Goal: Task Accomplishment & Management: Complete application form

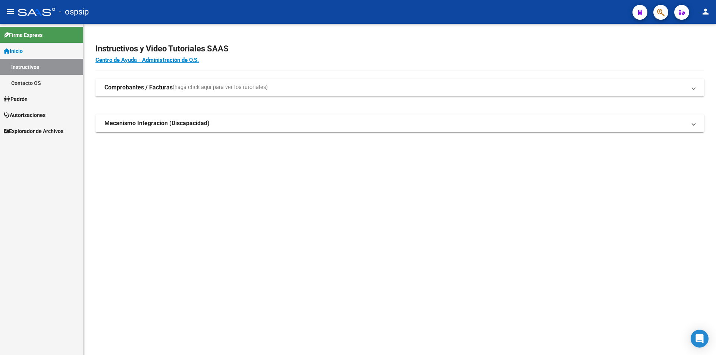
click at [28, 102] on span "Padrón" at bounding box center [16, 99] width 24 height 8
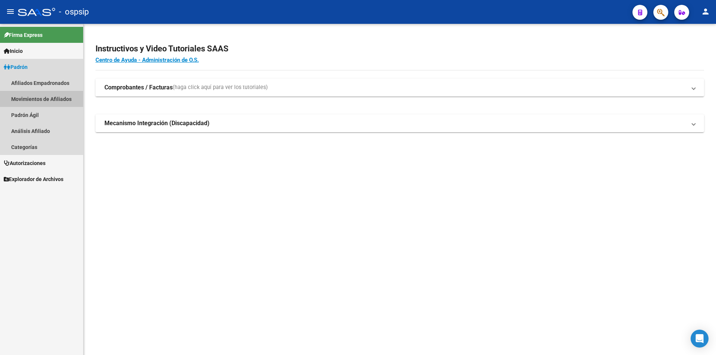
click at [32, 107] on link "Movimientos de Afiliados" at bounding box center [41, 99] width 83 height 16
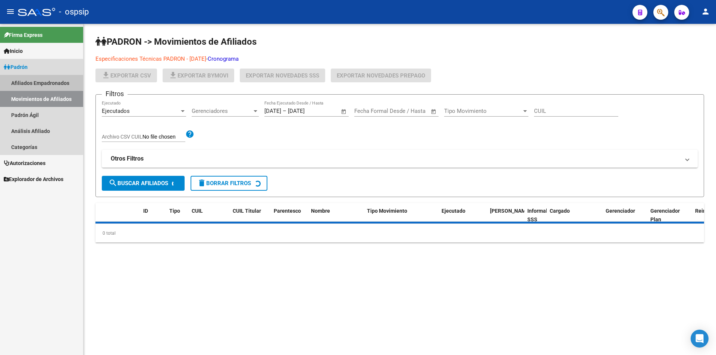
click at [30, 81] on link "Afiliados Empadronados" at bounding box center [41, 83] width 83 height 16
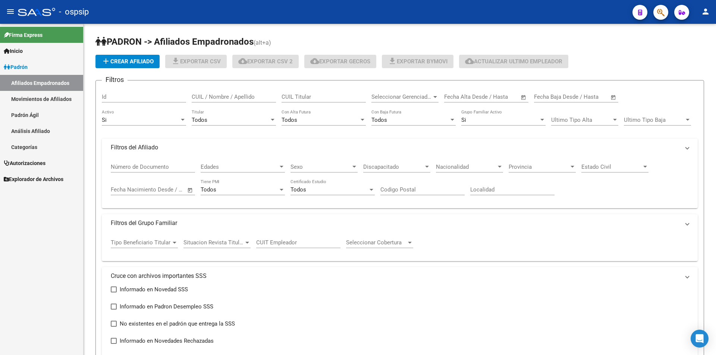
click at [28, 70] on span "Padrón" at bounding box center [16, 67] width 24 height 8
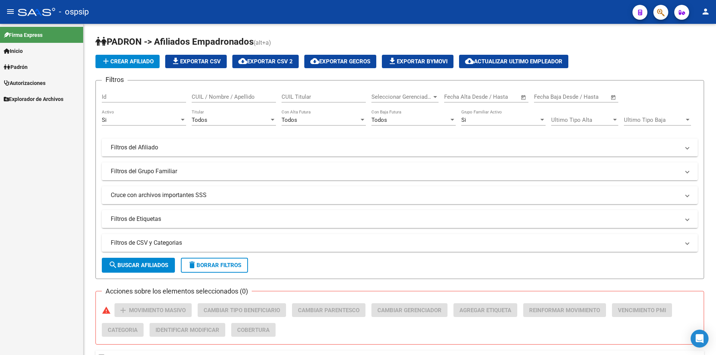
click at [30, 86] on span "Autorizaciones" at bounding box center [25, 83] width 42 height 8
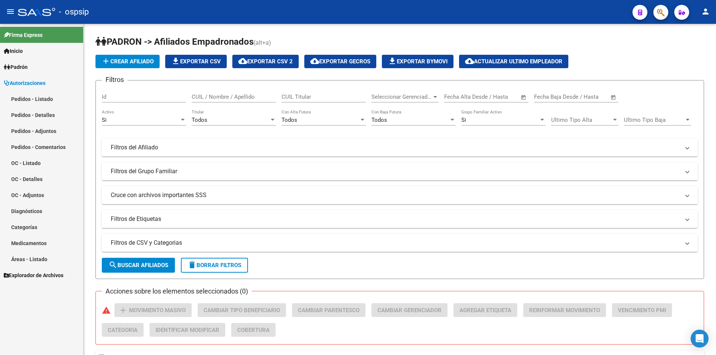
click at [29, 94] on link "Pedidos - Listado" at bounding box center [41, 99] width 83 height 16
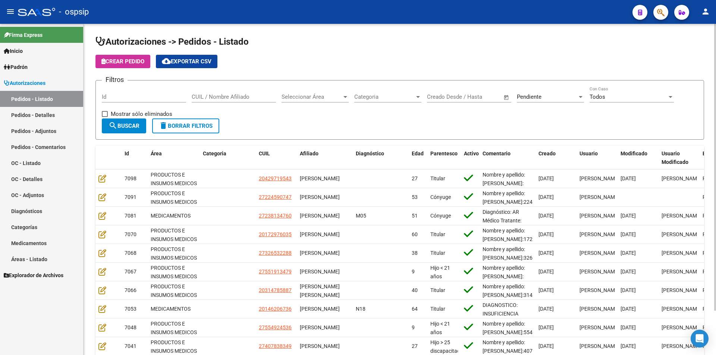
click at [514, 94] on span "Open calendar" at bounding box center [507, 97] width 18 height 18
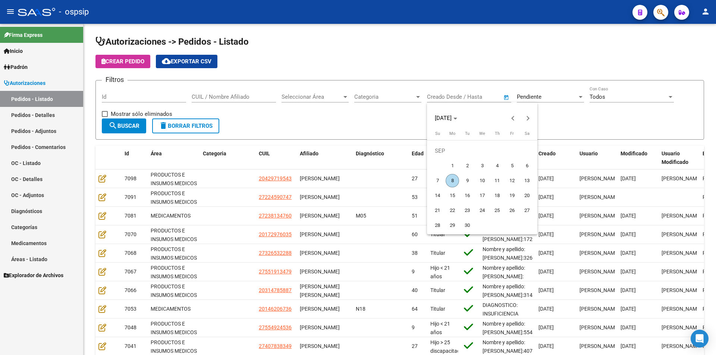
click at [530, 101] on div "[DATE] [DATE] [DATE] Su [DATE] Mo [DATE] Tu [DATE] We [DATE] Th [DATE] Fr [DATE…" at bounding box center [358, 177] width 716 height 355
click at [533, 98] on div at bounding box center [358, 177] width 716 height 355
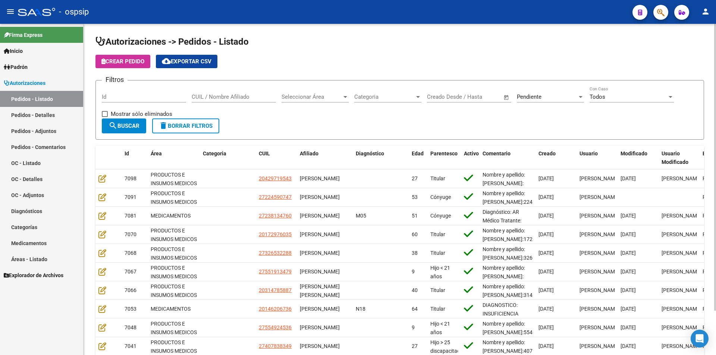
click at [547, 93] on div "Pendiente Seleccionar Estado" at bounding box center [550, 95] width 67 height 16
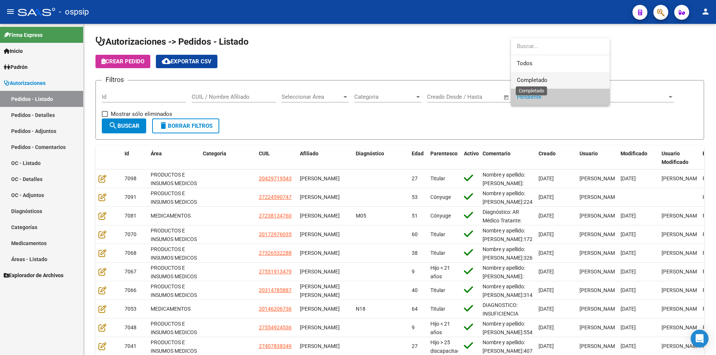
click at [535, 82] on span "Completado" at bounding box center [532, 80] width 31 height 7
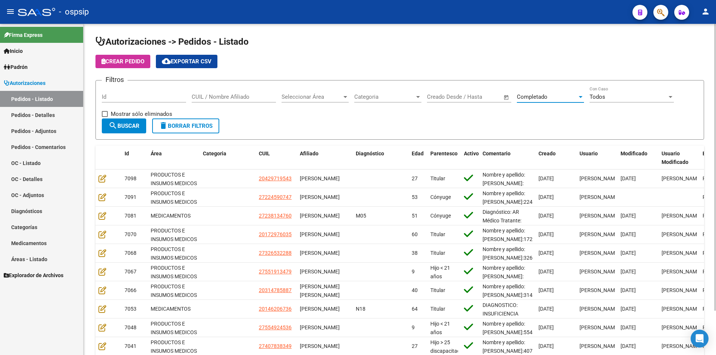
click at [135, 119] on button "search Buscar" at bounding box center [124, 126] width 44 height 15
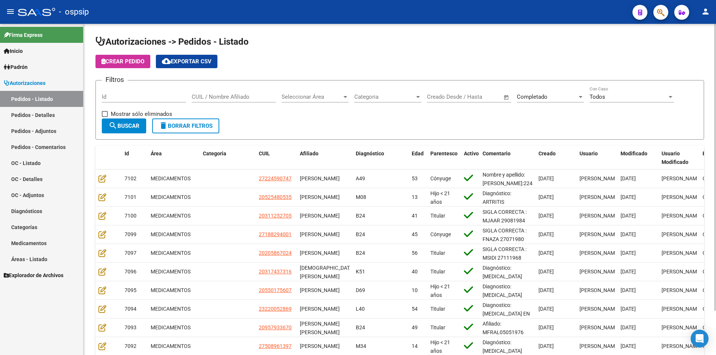
click at [560, 91] on div "Completado Seleccionar Estado" at bounding box center [550, 95] width 67 height 16
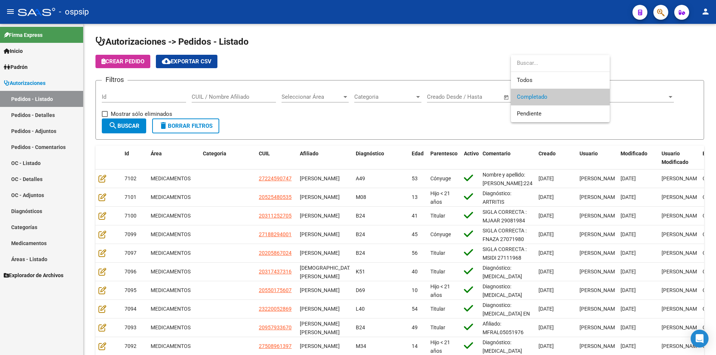
click at [123, 125] on div at bounding box center [358, 177] width 716 height 355
click at [123, 125] on span "search Buscar" at bounding box center [124, 126] width 31 height 7
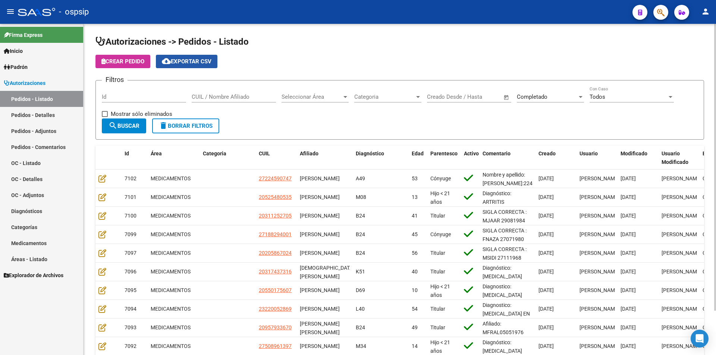
click at [171, 59] on mat-icon "cloud_download" at bounding box center [166, 61] width 9 height 9
click at [291, 54] on app-list-header "Autorizaciones -> Pedidos - Listado Crear Pedido cloud_download Exportar CSV Fi…" at bounding box center [399, 88] width 609 height 104
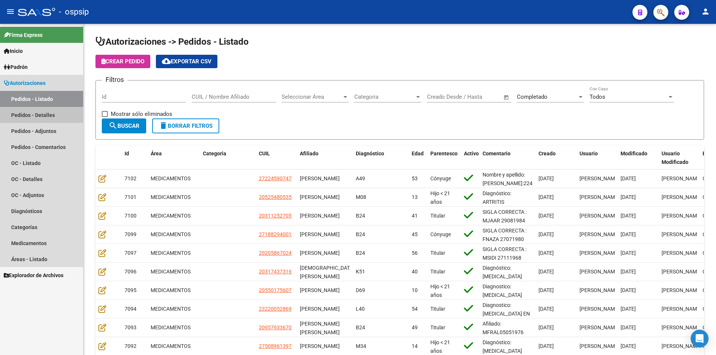
click at [15, 115] on link "Pedidos - Detalles" at bounding box center [41, 115] width 83 height 16
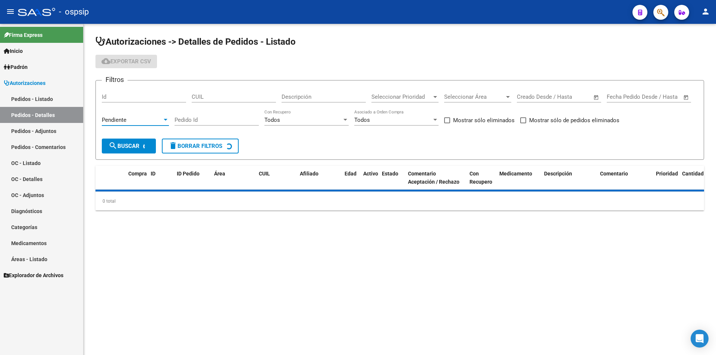
click at [128, 122] on div "Pendiente" at bounding box center [132, 120] width 60 height 7
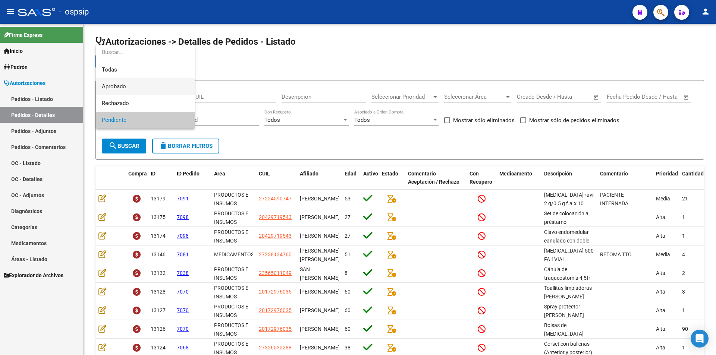
click at [130, 88] on span "Aprobado" at bounding box center [145, 86] width 87 height 17
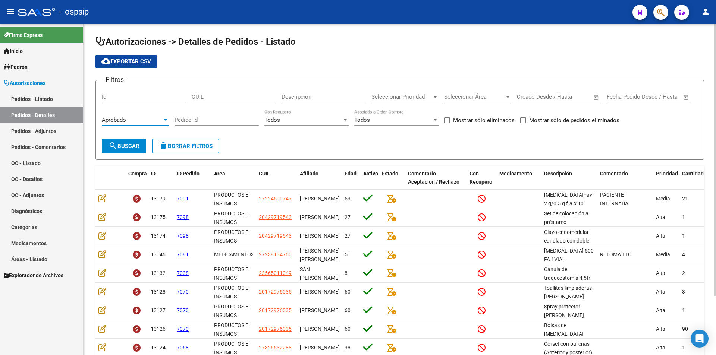
click at [131, 147] on span "search Buscar" at bounding box center [124, 146] width 31 height 7
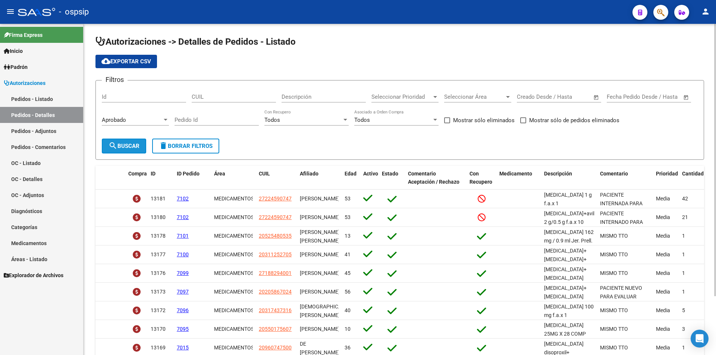
click at [131, 147] on span "search Buscar" at bounding box center [124, 146] width 31 height 7
click at [142, 64] on span "cloud_download Exportar CSV" at bounding box center [126, 61] width 50 height 7
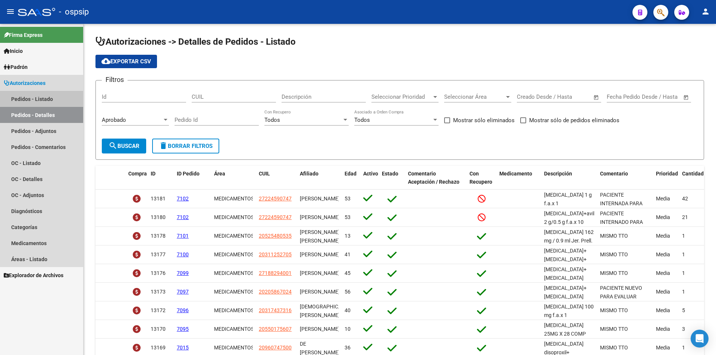
click at [26, 100] on link "Pedidos - Listado" at bounding box center [41, 99] width 83 height 16
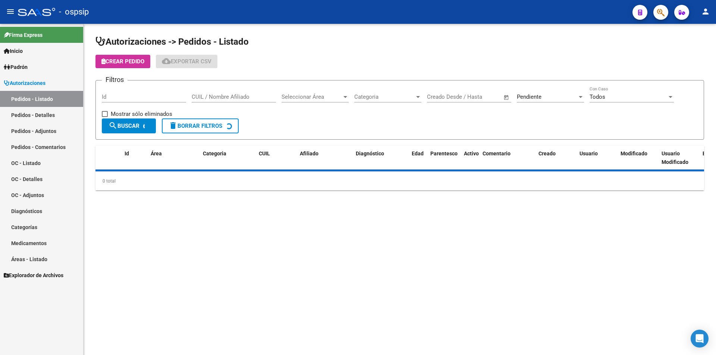
click at [158, 98] on input "Id" at bounding box center [144, 97] width 84 height 7
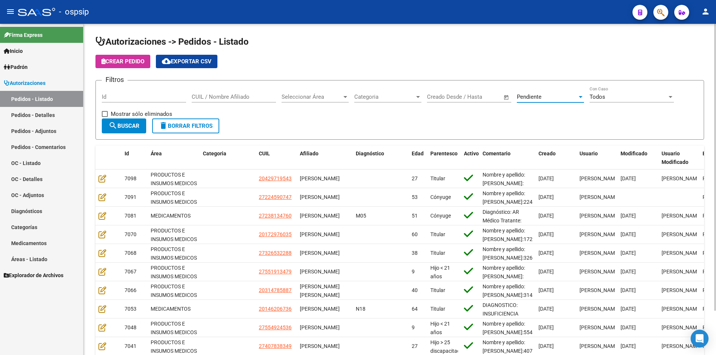
click at [544, 94] on div "Pendiente" at bounding box center [547, 97] width 60 height 7
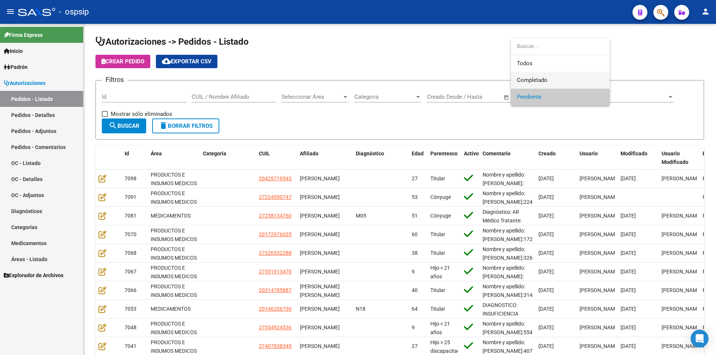
click at [549, 78] on span "Completado" at bounding box center [560, 80] width 87 height 17
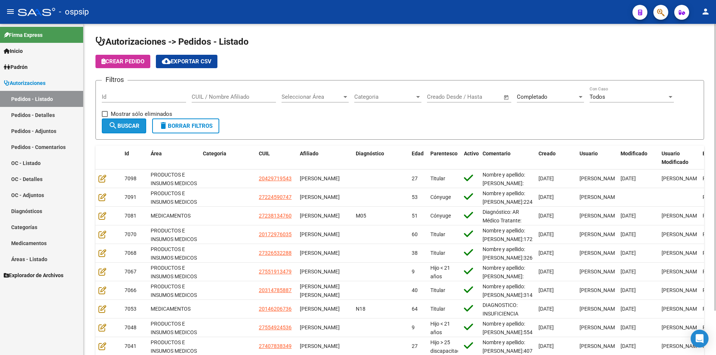
click at [141, 128] on button "search Buscar" at bounding box center [124, 126] width 44 height 15
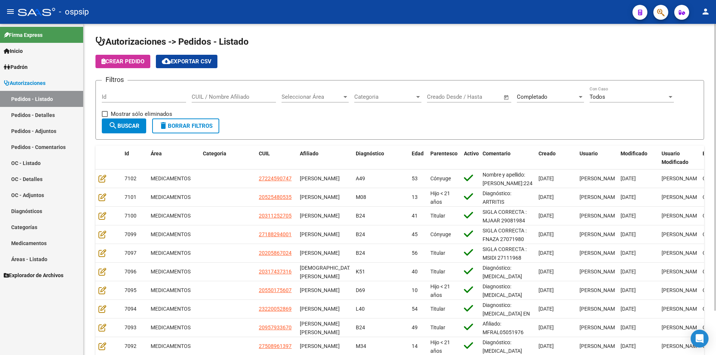
click at [137, 100] on input "Id" at bounding box center [144, 97] width 84 height 7
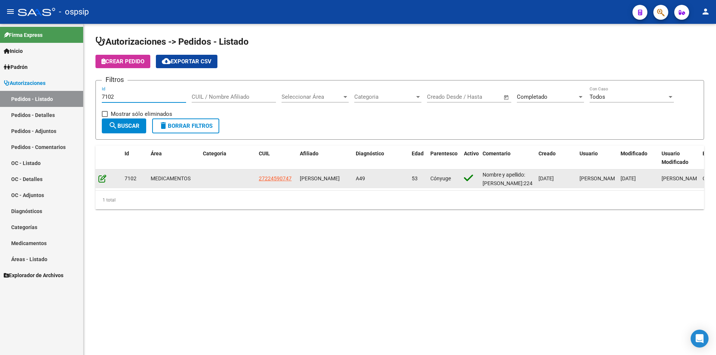
type input "7102"
click at [101, 181] on icon at bounding box center [102, 179] width 8 height 8
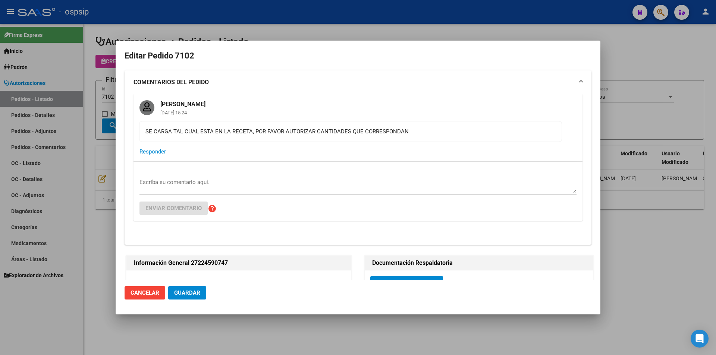
type input "[GEOGRAPHIC_DATA], [PERSON_NAME], [GEOGRAPHIC_DATA] 249"
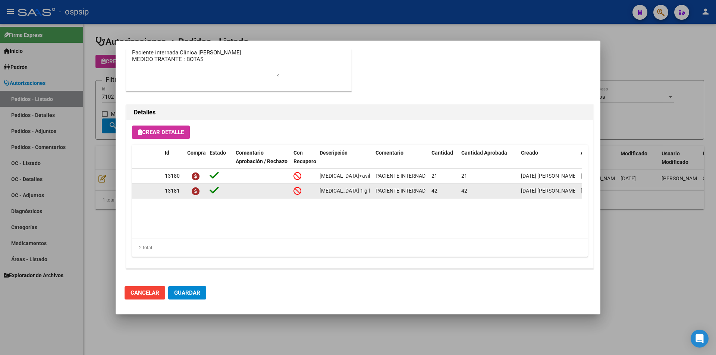
scroll to position [633, 0]
drag, startPoint x: 321, startPoint y: 232, endPoint x: 354, endPoint y: 233, distance: 33.2
click at [354, 233] on datatable-body "13180 [MEDICAL_DATA]+avibactam 2 g/0.5 g f.a.x 10 PACIENTE INTERNADO PARA EVALU…" at bounding box center [357, 203] width 450 height 69
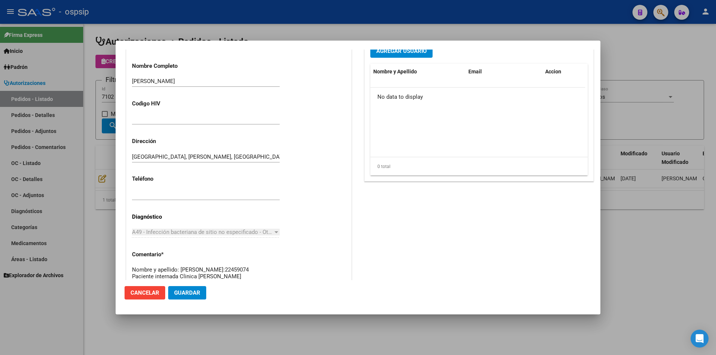
scroll to position [484, 0]
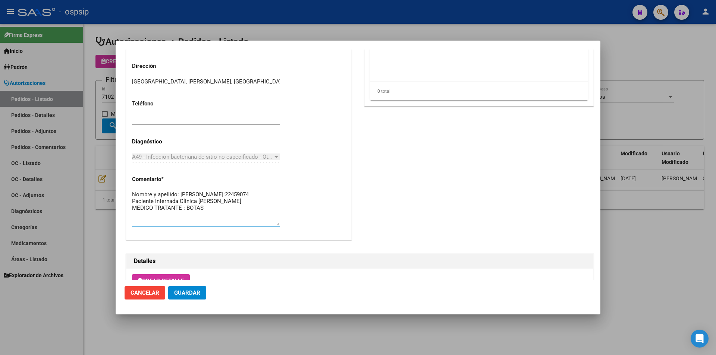
drag, startPoint x: 209, startPoint y: 216, endPoint x: 118, endPoint y: 189, distance: 94.4
click at [118, 189] on mat-dialog-content "Editar Pedido 7102 COMENTARIOS DEL PEDIDO [PERSON_NAME] [DATE] 15:24 SE CARGA T…" at bounding box center [358, 165] width 485 height 231
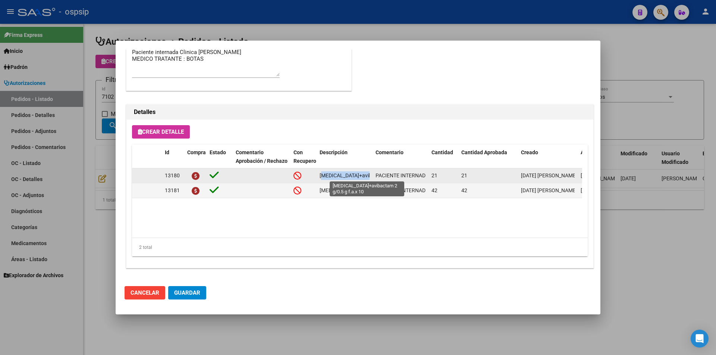
scroll to position [0, 45]
drag, startPoint x: 320, startPoint y: 174, endPoint x: 370, endPoint y: 174, distance: 50.0
click at [370, 174] on datatable-body-cell "[MEDICAL_DATA]+avibactam 2 g/0.5 g f.a.x 10" at bounding box center [345, 176] width 56 height 15
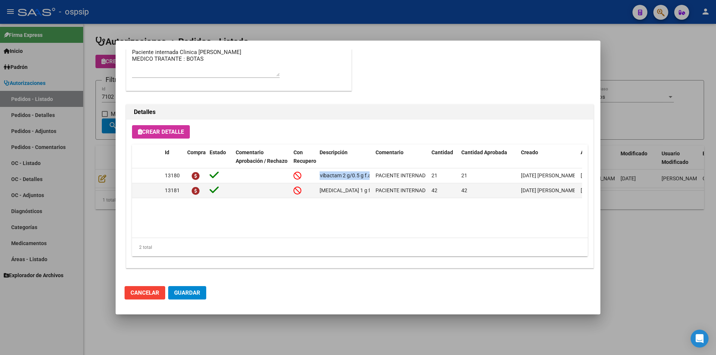
copy span "[MEDICAL_DATA]+avibactam 2 g/0.5 g f.a.x 10"
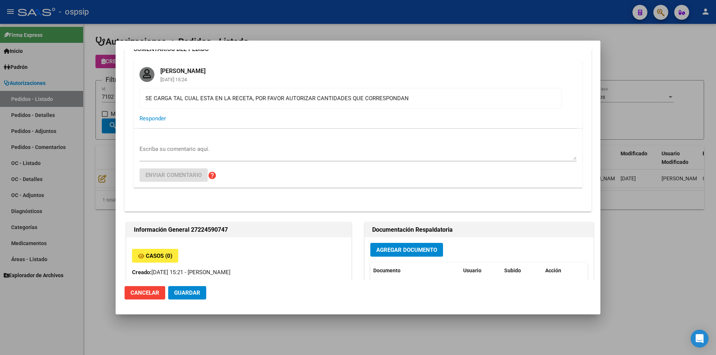
scroll to position [0, 0]
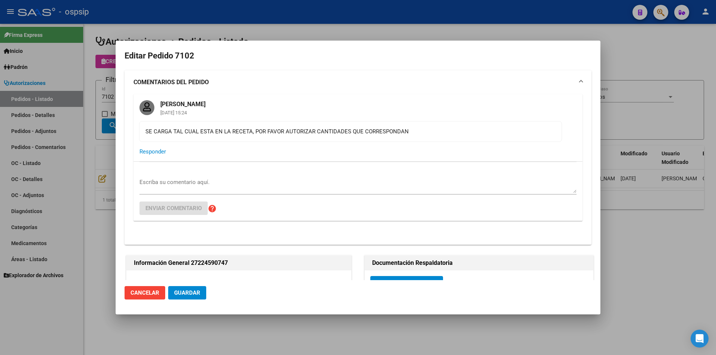
click at [177, 178] on div "Escriba su comentario aquí." at bounding box center [358, 186] width 437 height 18
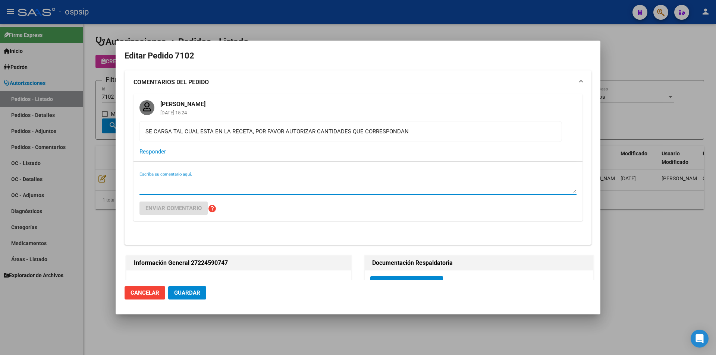
paste textarea "[MEDICAL_DATA]+avibactam 2 g/0.5 g f.a.x 10"
click at [142, 180] on textarea "[MEDICAL_DATA]+avibactam 2 g/0.5 g f.a.x 10" at bounding box center [358, 185] width 437 height 15
click at [379, 179] on textarea "Se modifica manual la cantidad autorizada de [MEDICAL_DATA]+avibactam 2 g/0.5 g…" at bounding box center [358, 185] width 437 height 15
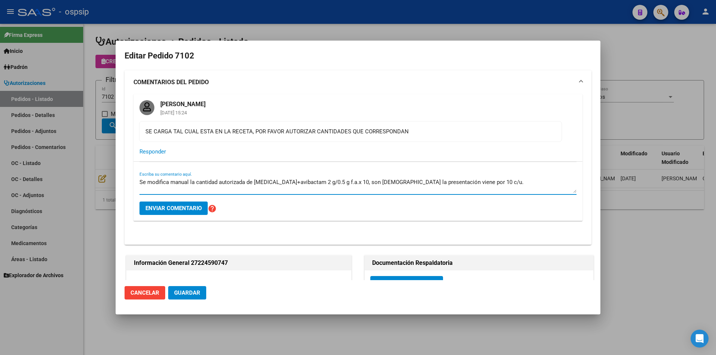
type textarea "Se modifica manual la cantidad autorizada de [MEDICAL_DATA]+avibactam 2 g/0.5 g…"
click at [159, 209] on span "Enviar comentario" at bounding box center [173, 208] width 56 height 7
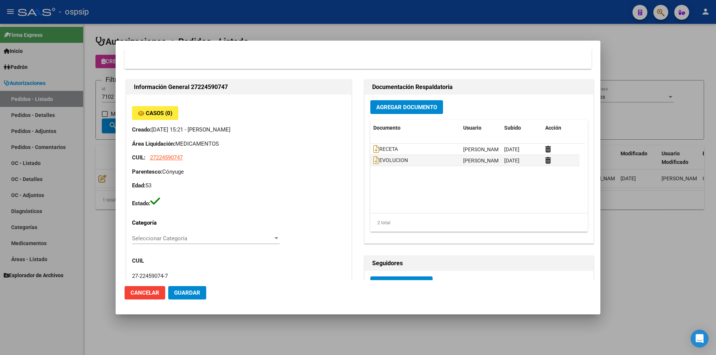
scroll to position [336, 0]
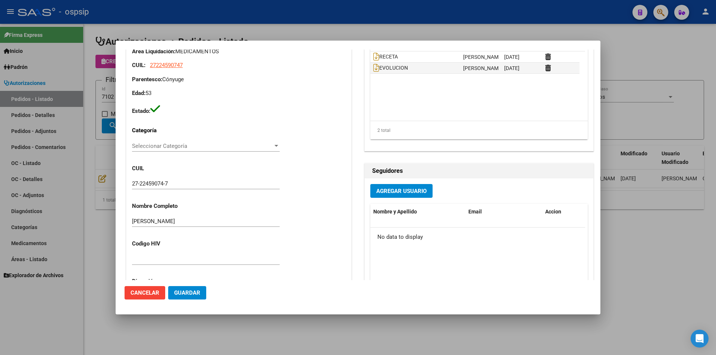
click at [147, 184] on input "27-22459074-7" at bounding box center [206, 184] width 148 height 7
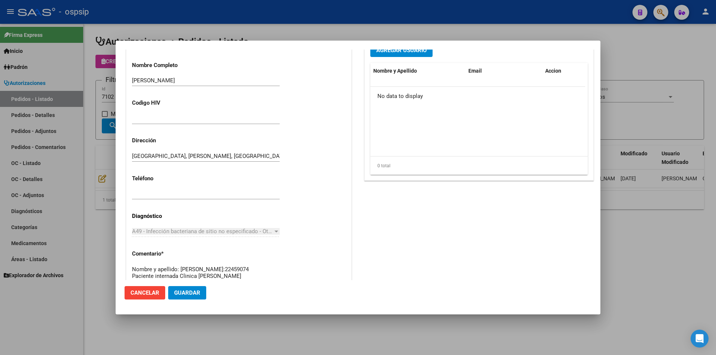
scroll to position [253, 0]
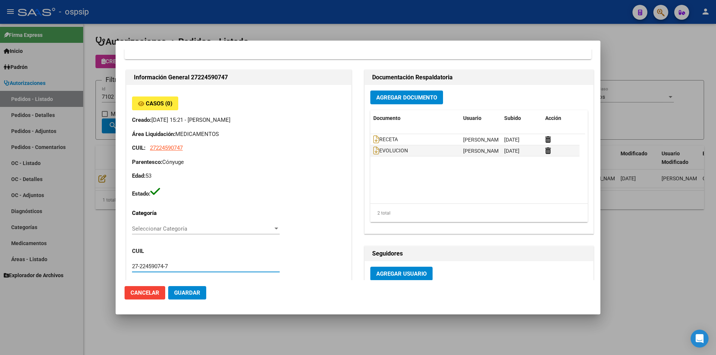
click at [393, 101] on span "Agregar Documento" at bounding box center [406, 97] width 61 height 7
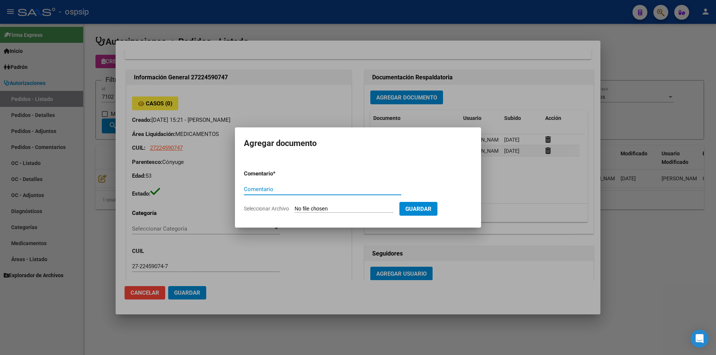
paste input "ORDEN DE COMPRA"
type input "ORDEN DE COMPRA"
type input "C:\fakepath\oc 7102 AUDIFARM.pdf"
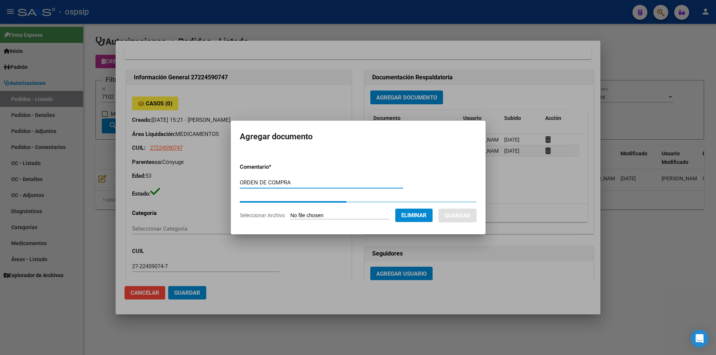
click at [468, 215] on button "Guardar" at bounding box center [458, 216] width 38 height 14
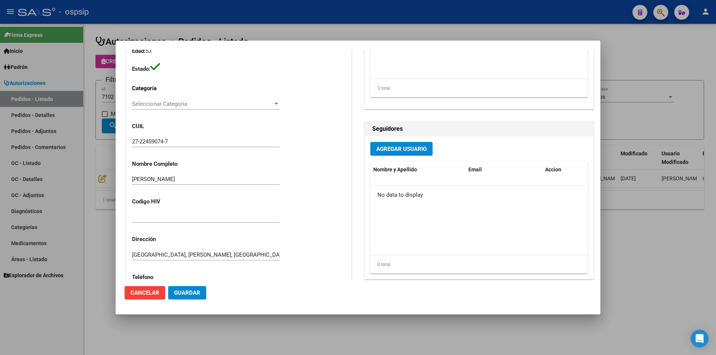
scroll to position [365, 0]
